Goal: Information Seeking & Learning: Learn about a topic

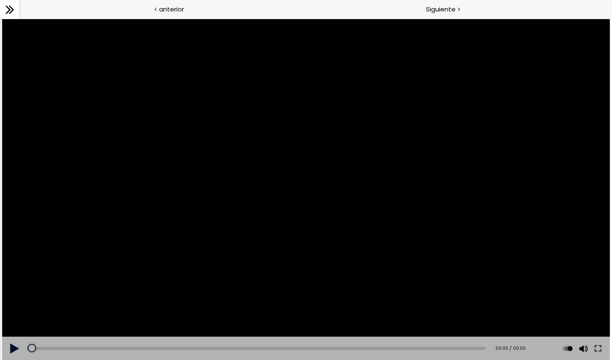
click at [14, 348] on button at bounding box center [14, 349] width 25 height 24
click at [12, 348] on button at bounding box center [14, 349] width 25 height 24
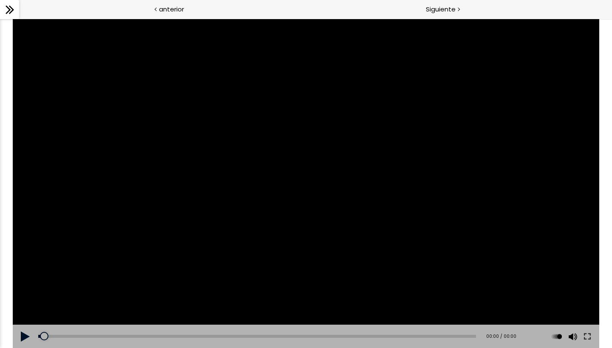
click at [25, 341] on button at bounding box center [25, 337] width 25 height 24
click at [173, 321] on div at bounding box center [306, 184] width 586 height 330
click at [240, 316] on div at bounding box center [306, 184] width 586 height 330
click at [25, 333] on button at bounding box center [25, 337] width 25 height 24
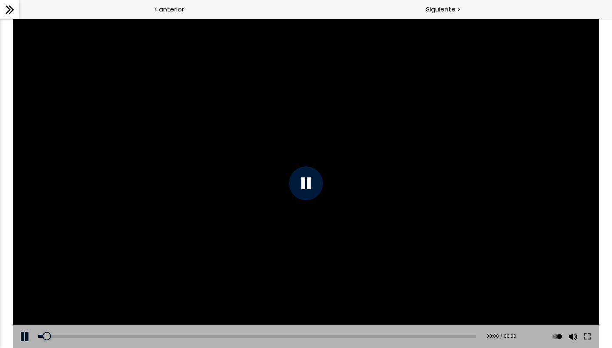
click at [375, 228] on div at bounding box center [306, 184] width 586 height 330
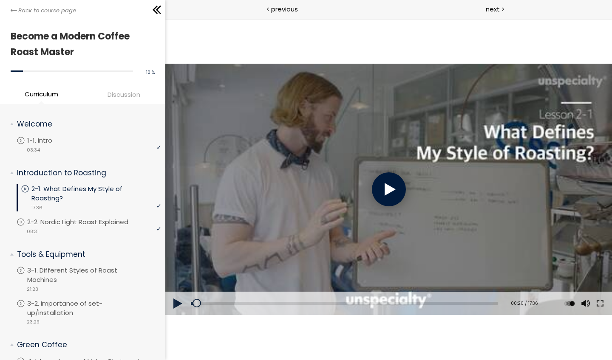
click at [384, 184] on div at bounding box center [388, 189] width 34 height 34
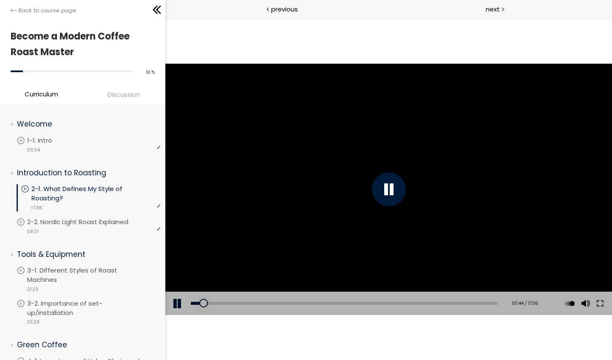
click at [258, 164] on div at bounding box center [388, 189] width 446 height 251
click at [398, 104] on div at bounding box center [388, 189] width 446 height 251
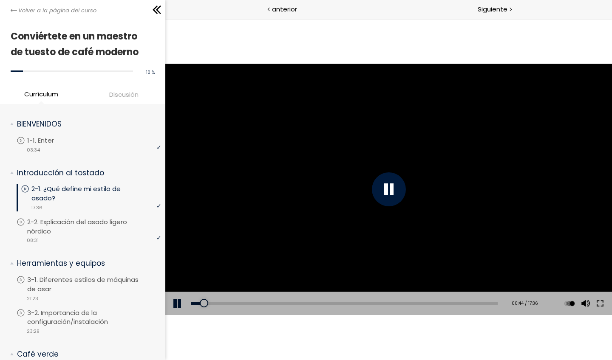
click at [398, 104] on div at bounding box center [388, 189] width 446 height 251
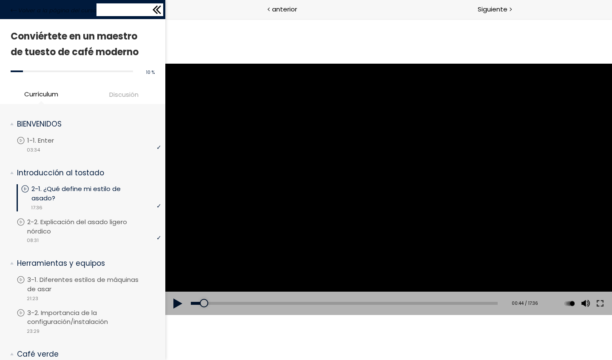
click at [158, 14] on icon at bounding box center [156, 9] width 13 height 13
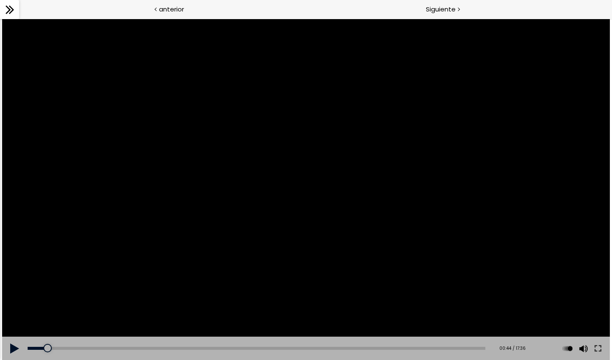
click at [108, 49] on div at bounding box center [305, 190] width 607 height 342
click at [219, 186] on div at bounding box center [305, 190] width 607 height 342
click at [8, 12] on icon at bounding box center [9, 9] width 13 height 13
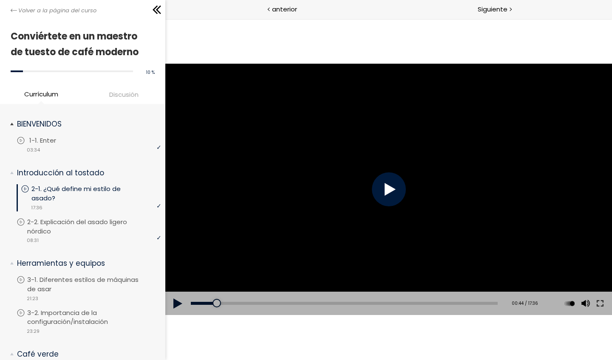
click at [95, 148] on div "video 03:34" at bounding box center [89, 149] width 144 height 8
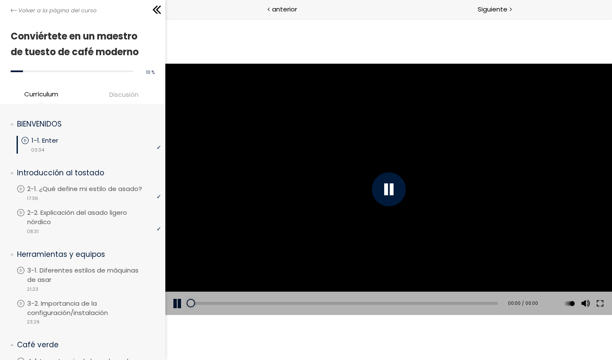
click at [391, 191] on div at bounding box center [388, 189] width 34 height 34
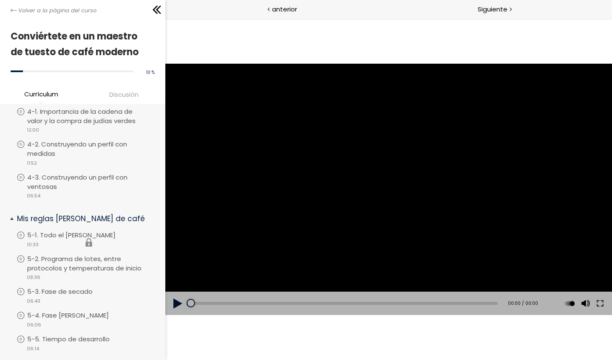
scroll to position [342, 0]
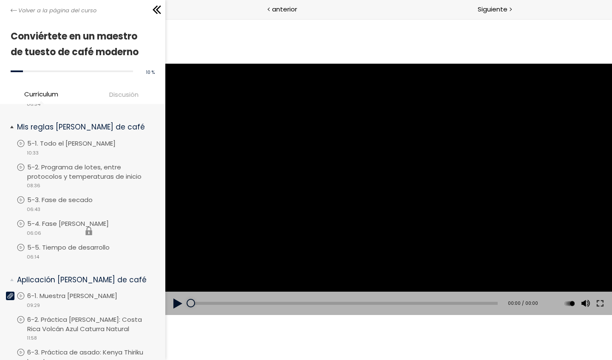
click at [67, 236] on li "You have to complete unit (5-4. Maillard Phase) in order to continue. 5-4. Fase…" at bounding box center [89, 231] width 144 height 24
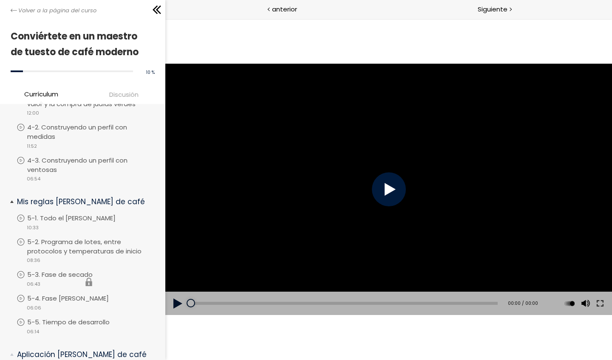
scroll to position [320, 0]
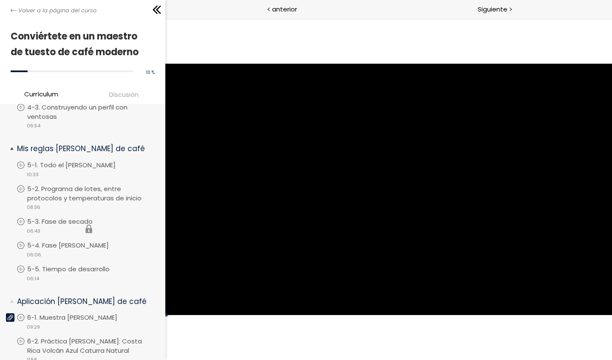
click at [20, 232] on li "You have to complete unit (5-3. Drying Phase) in order to continue. 5-3. Fase d…" at bounding box center [89, 229] width 144 height 24
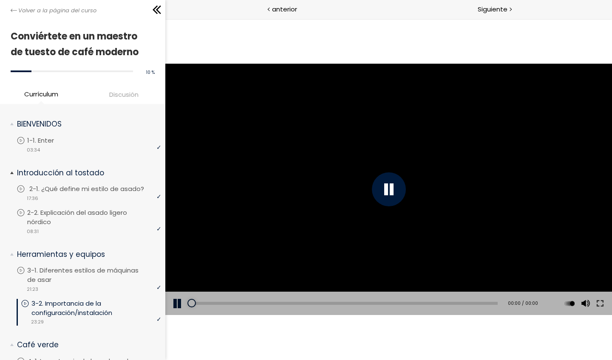
click at [103, 193] on p "2-1. ¿Qué define mi estilo de asado?" at bounding box center [95, 188] width 132 height 9
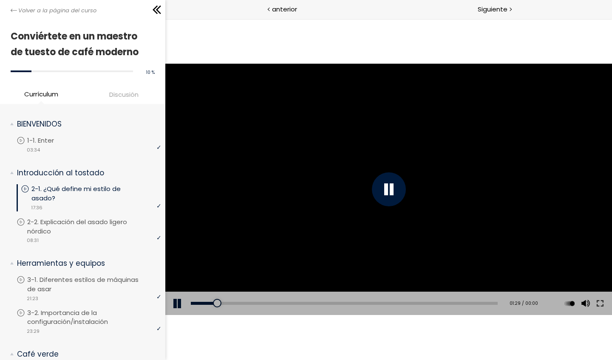
click at [175, 308] on button at bounding box center [177, 304] width 25 height 24
